Goal: Transaction & Acquisition: Purchase product/service

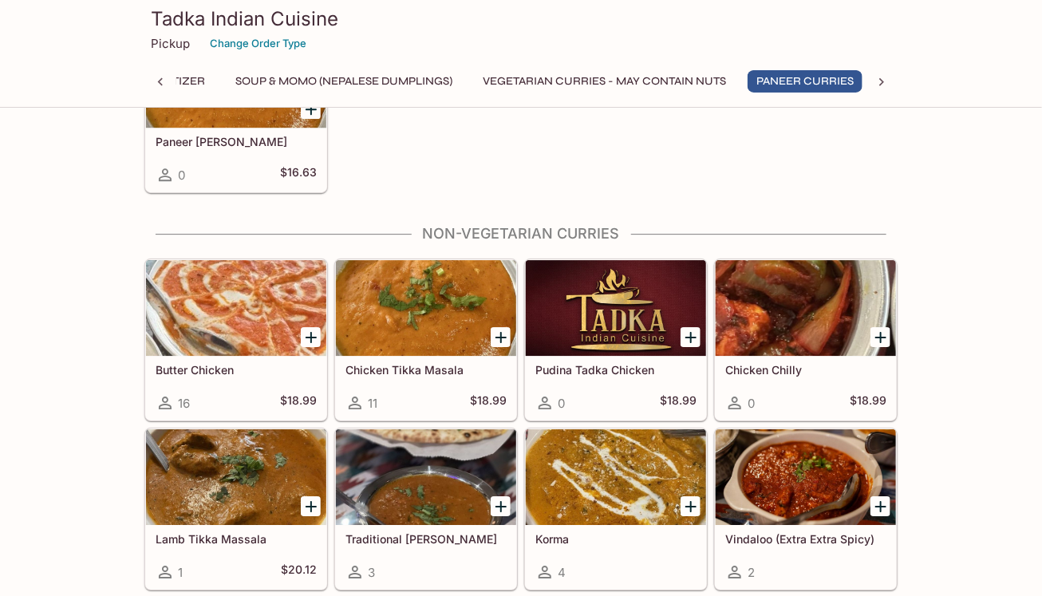
scroll to position [1689, 0]
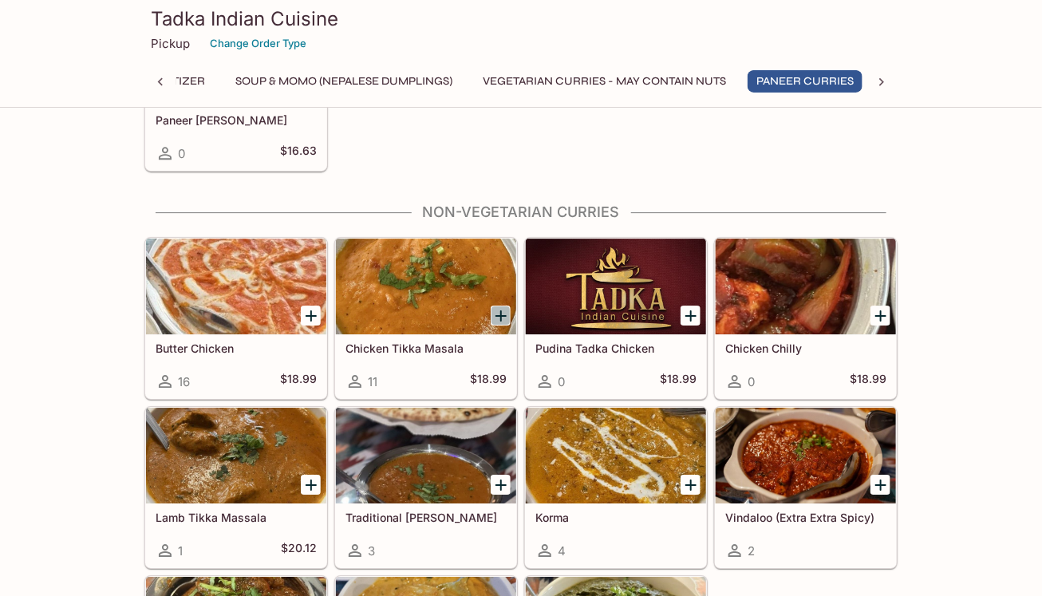
click at [501, 310] on icon "Add Chicken Tikka Masala" at bounding box center [500, 315] width 11 height 11
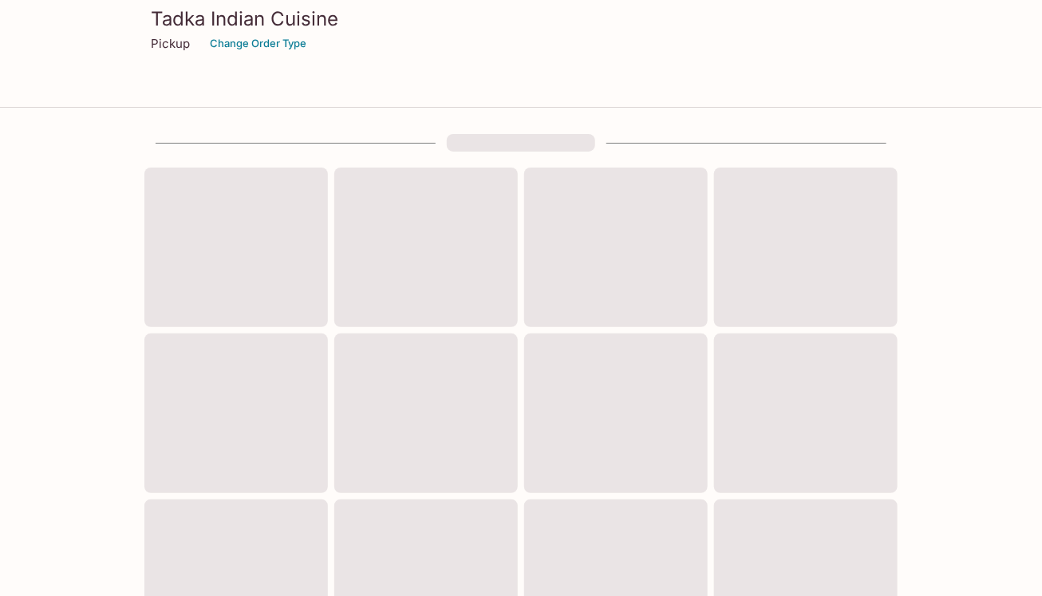
scroll to position [560, 0]
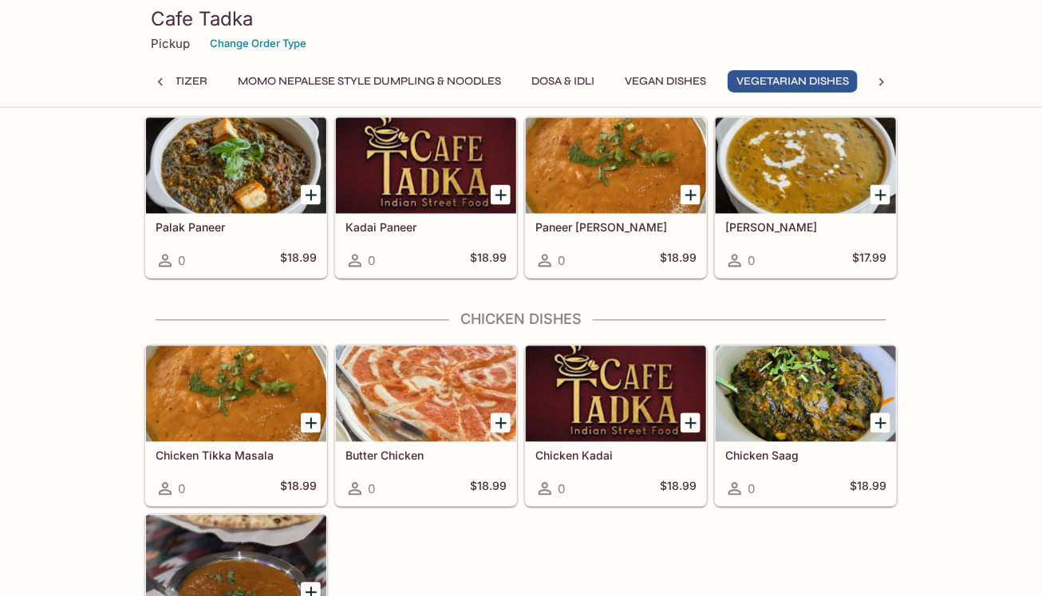
scroll to position [985, 0]
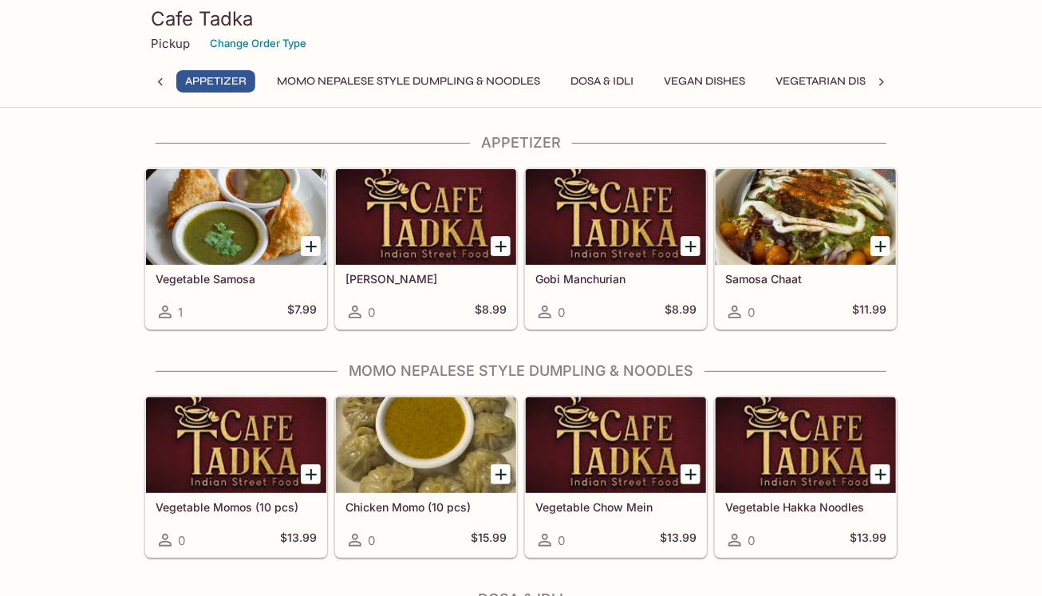
click at [877, 81] on icon at bounding box center [881, 82] width 16 height 16
click at [760, 80] on button "Sides" at bounding box center [749, 81] width 72 height 22
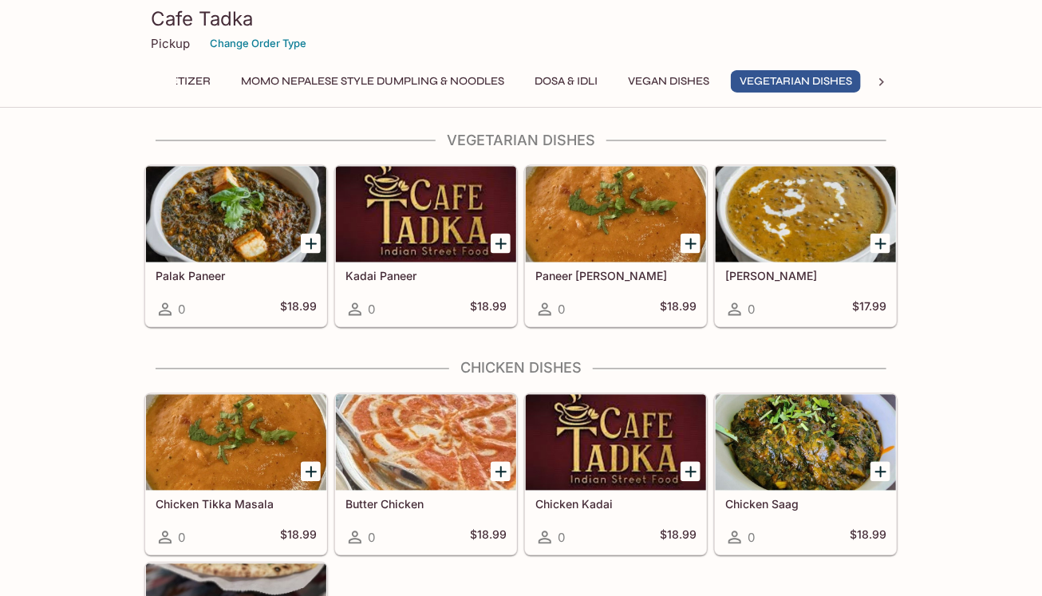
scroll to position [0, 45]
click at [243, 453] on div at bounding box center [236, 443] width 180 height 96
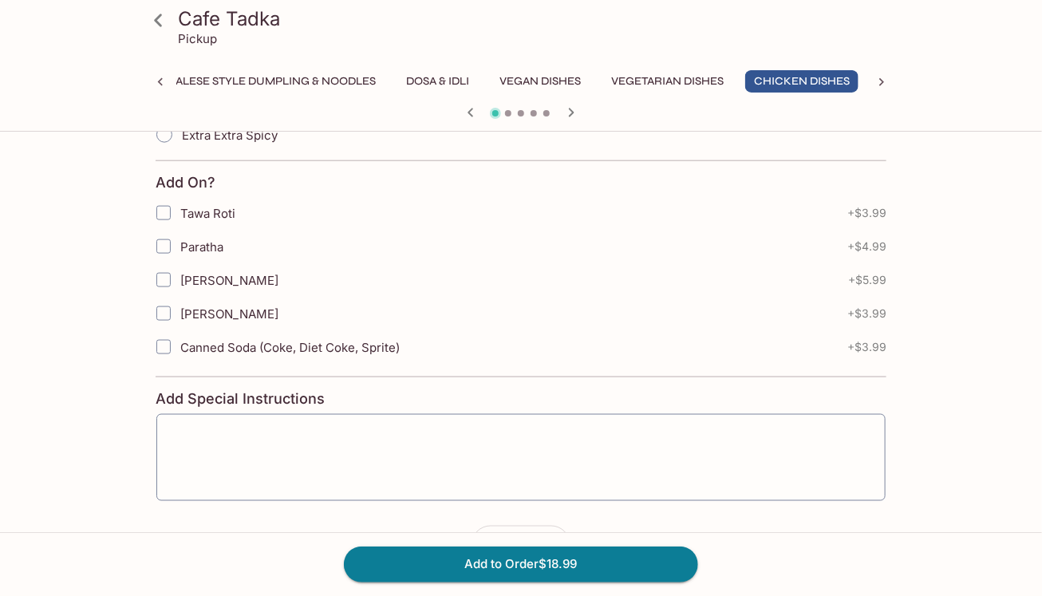
scroll to position [528, 0]
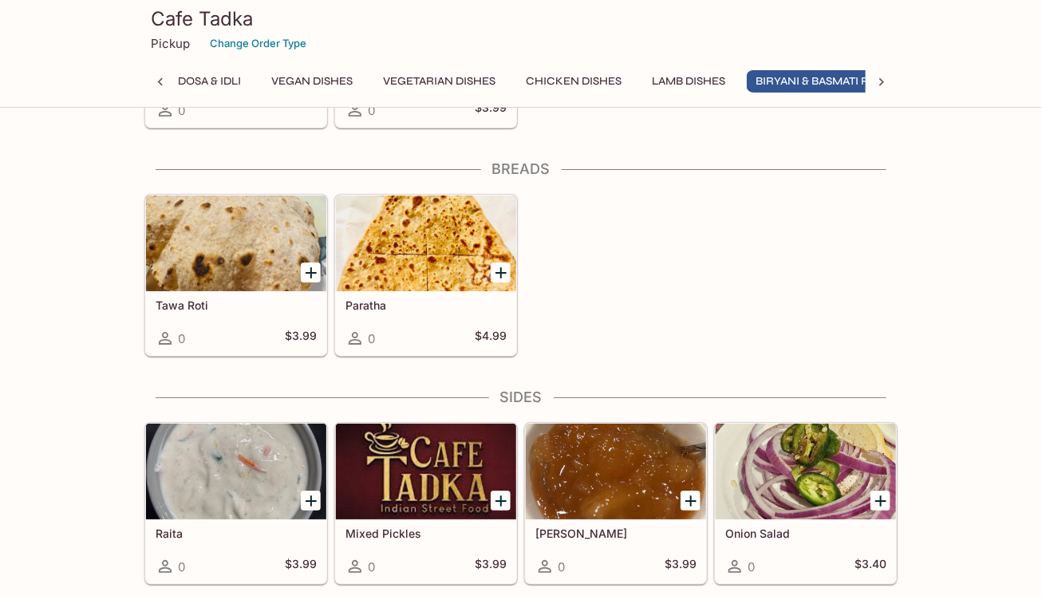
scroll to position [0, 440]
